Goal: Task Accomplishment & Management: Use online tool/utility

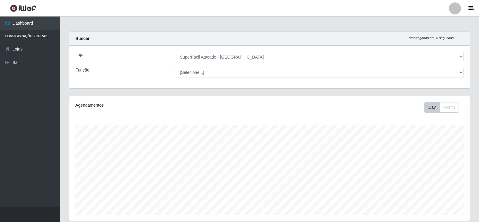
select select "504"
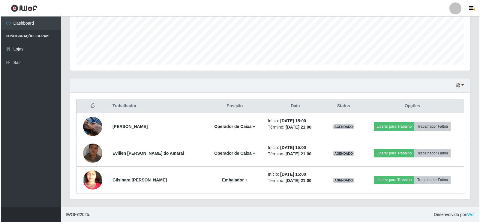
scroll to position [125, 400]
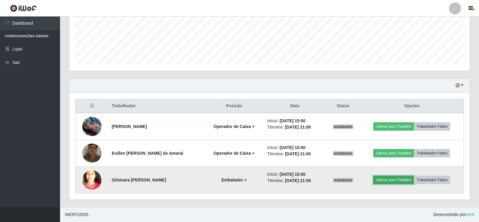
click at [393, 178] on button "Liberar para Trabalho" at bounding box center [393, 180] width 41 height 8
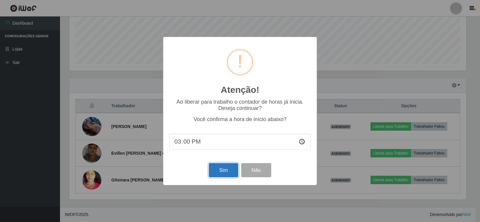
click at [229, 172] on button "Sim" at bounding box center [223, 170] width 29 height 14
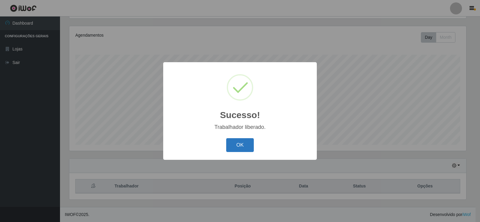
click at [244, 144] on button "OK" at bounding box center [240, 145] width 28 height 14
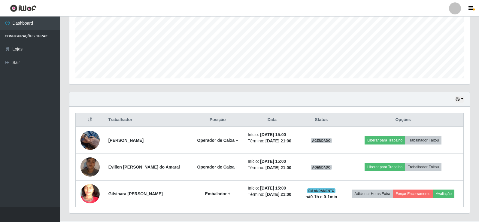
scroll to position [150, 0]
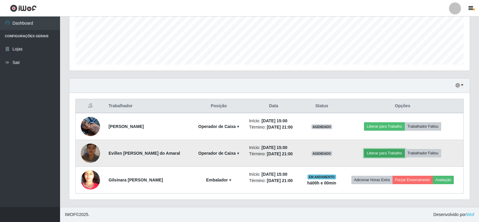
click at [381, 155] on button "Liberar para Trabalho" at bounding box center [384, 153] width 41 height 8
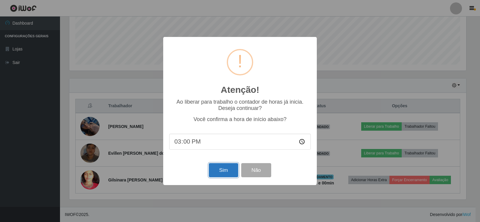
click at [222, 171] on button "Sim" at bounding box center [223, 170] width 29 height 14
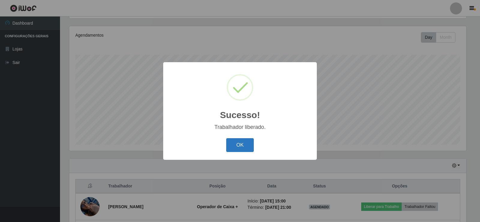
click at [242, 144] on button "OK" at bounding box center [240, 145] width 28 height 14
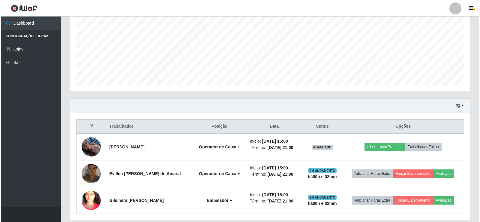
scroll to position [130, 0]
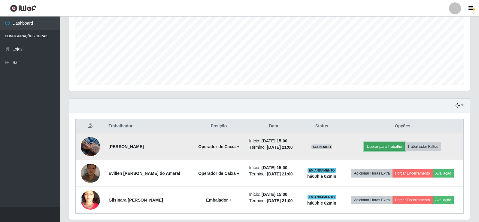
click at [394, 146] on button "Liberar para Trabalho" at bounding box center [384, 146] width 41 height 8
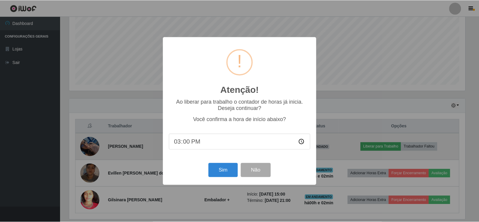
scroll to position [125, 397]
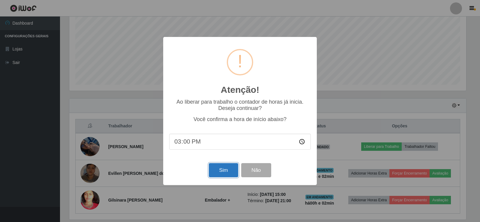
click at [222, 173] on button "Sim" at bounding box center [223, 170] width 29 height 14
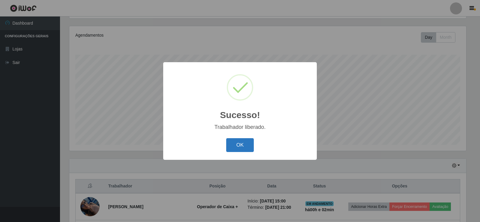
click at [239, 144] on button "OK" at bounding box center [240, 145] width 28 height 14
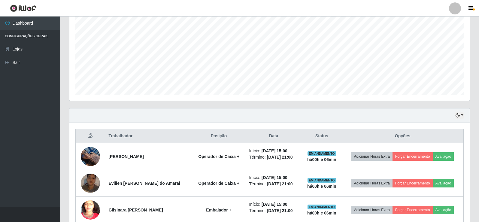
scroll to position [150, 0]
